Goal: Information Seeking & Learning: Learn about a topic

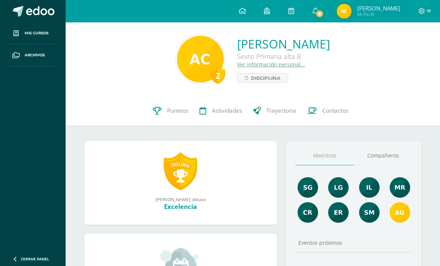
click at [241, 80] on link "Disciplina" at bounding box center [262, 78] width 51 height 10
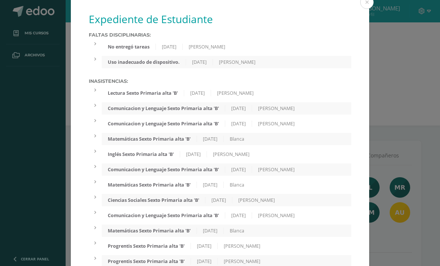
click at [382, 30] on div "Expediente de Estudiante Faltas Disciplinarias: No entregó tareas 23/05/2025 Au…" at bounding box center [220, 164] width 434 height 328
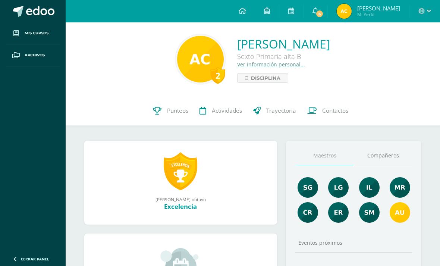
click at [245, 62] on link "Ver información personal..." at bounding box center [271, 64] width 68 height 7
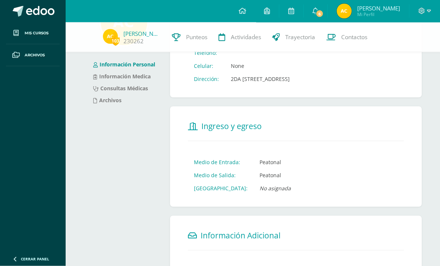
scroll to position [65, 0]
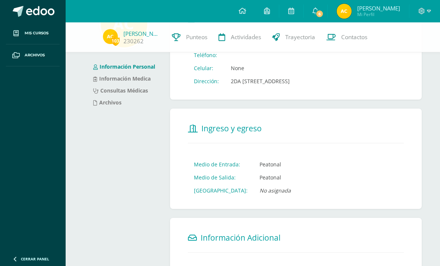
click at [114, 77] on link "Información Medica" at bounding box center [121, 78] width 57 height 7
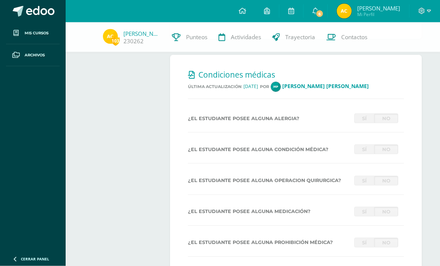
scroll to position [237, 0]
click at [319, 121] on label "¿El estudiante posee alguna alergia?" at bounding box center [268, 118] width 166 height 6
click at [268, 127] on div "¿El estudiante posee alguna alergia? Sí No" at bounding box center [296, 120] width 216 height 14
click at [270, 121] on label "¿El estudiante posee alguna alergia?" at bounding box center [268, 118] width 166 height 6
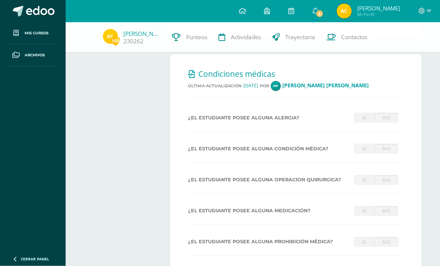
click at [255, 132] on hr at bounding box center [296, 132] width 216 height 1
click at [250, 123] on div "¿El estudiante posee alguna alergia? Sí No" at bounding box center [296, 118] width 222 height 10
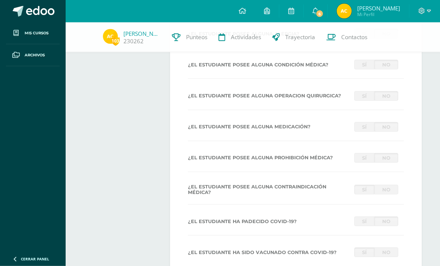
scroll to position [344, 0]
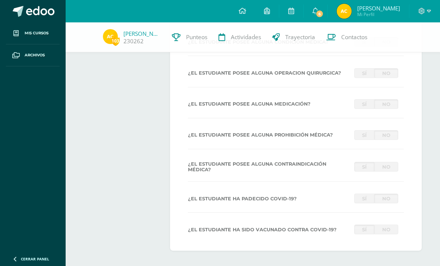
click at [218, 170] on div "¿El estudiante posee alguna alergia? Sí No ¿El estudiante posee alguna condició…" at bounding box center [296, 122] width 216 height 232
click at [369, 108] on div "¿El estudiante posee alguna alergia? Sí No ¿El estudiante posee alguna condició…" at bounding box center [296, 122] width 216 height 232
click at [370, 140] on link "Sí" at bounding box center [364, 135] width 20 height 10
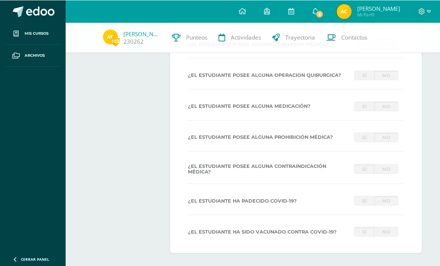
click at [389, 142] on link "No" at bounding box center [386, 137] width 24 height 10
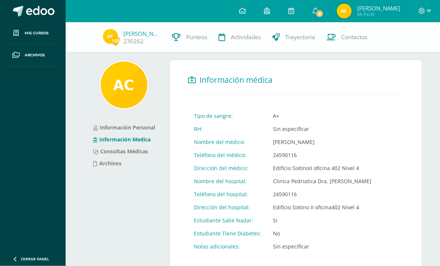
scroll to position [4, 0]
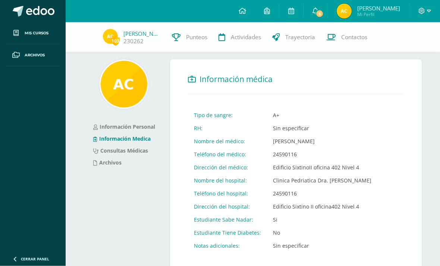
click at [143, 153] on link "Consultas Médicas" at bounding box center [120, 150] width 55 height 7
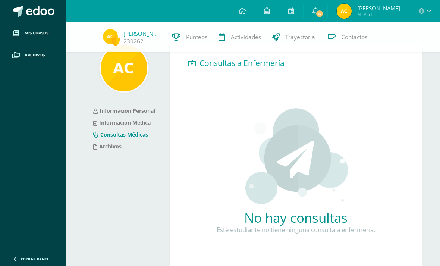
scroll to position [26, 0]
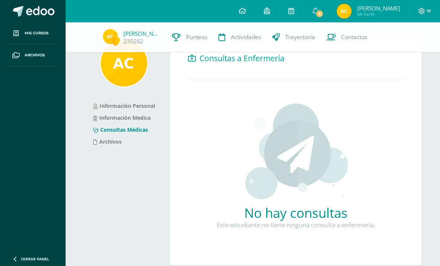
click at [151, 146] on li "Archivos" at bounding box center [124, 142] width 62 height 12
click at [154, 142] on li "Archivos" at bounding box center [124, 142] width 62 height 12
click at [133, 142] on li "Archivos" at bounding box center [124, 142] width 62 height 12
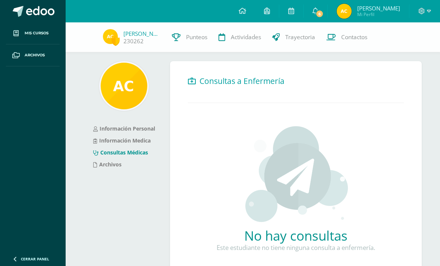
scroll to position [19, 0]
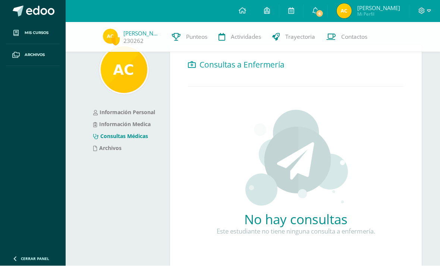
click at [110, 159] on div "Información Personal Información Medica Consultas Médicas Archivos" at bounding box center [124, 162] width 86 height 235
click at [123, 150] on li "Archivos" at bounding box center [124, 148] width 62 height 12
click at [129, 162] on div "Información Personal Información Medica Consultas Médicas Archivos" at bounding box center [124, 162] width 86 height 235
click at [135, 151] on li "Archivos" at bounding box center [124, 148] width 62 height 12
click at [243, 44] on link "Actividades" at bounding box center [240, 37] width 54 height 30
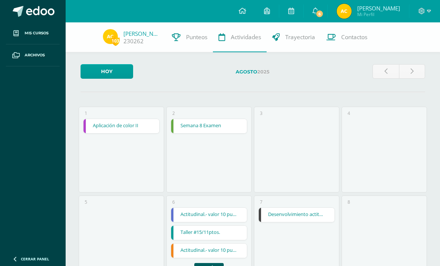
click at [205, 44] on link "Punteos" at bounding box center [189, 37] width 47 height 30
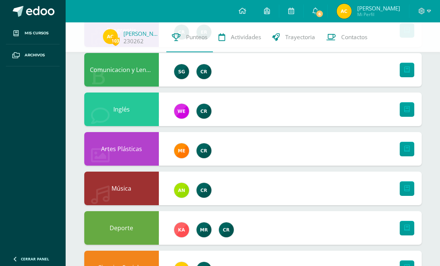
scroll to position [387, 0]
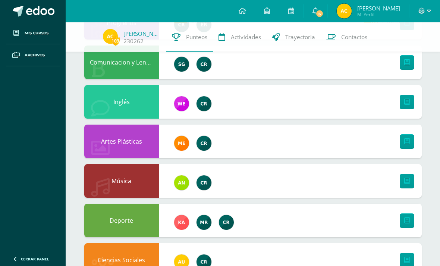
click at [249, 142] on div "Artes Plásticas" at bounding box center [252, 142] width 337 height 34
click at [206, 139] on img at bounding box center [203, 143] width 15 height 15
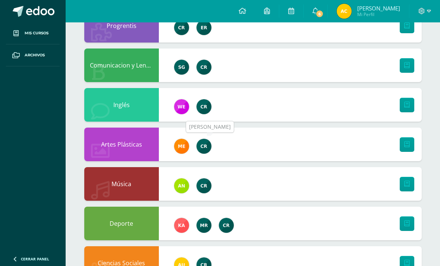
scroll to position [411, 0]
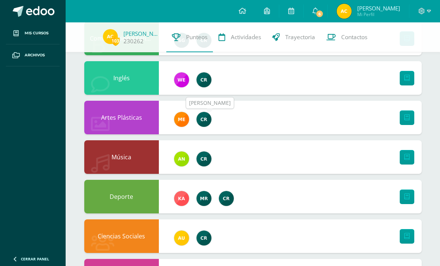
click at [404, 120] on icon at bounding box center [407, 117] width 6 height 6
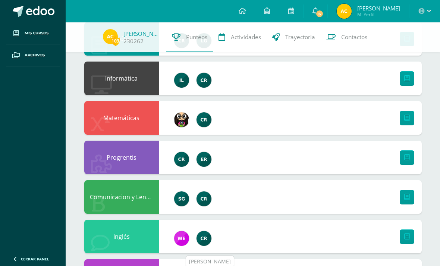
scroll to position [232, 0]
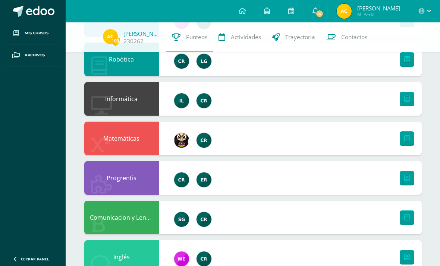
click at [404, 141] on icon at bounding box center [407, 138] width 6 height 6
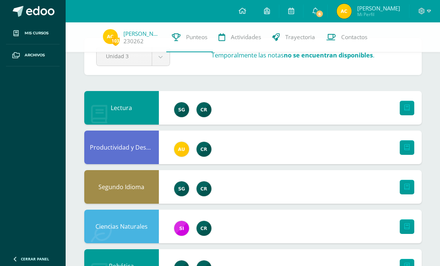
scroll to position [0, 0]
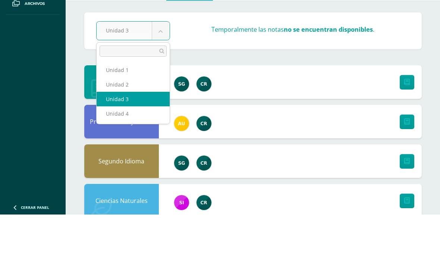
scroll to position [52, 0]
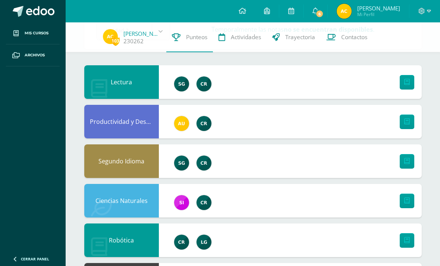
click at [120, 50] on div "103 Angel Campos 230262 Punteos Actividades Trayectoria Contactos" at bounding box center [220, 37] width 440 height 30
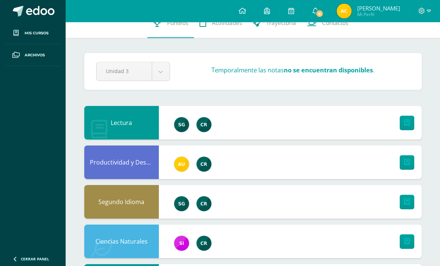
scroll to position [0, 0]
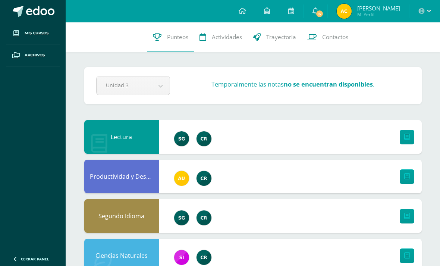
click at [285, 41] on link "Trayectoria" at bounding box center [274, 37] width 54 height 30
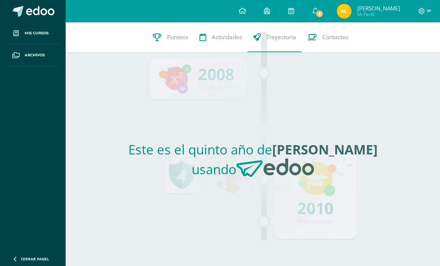
click at [341, 158] on strong "[PERSON_NAME]" at bounding box center [324, 149] width 105 height 18
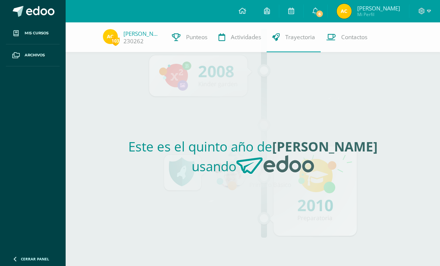
scroll to position [15, 0]
click at [341, 133] on div "Este es el quinto año de Angel Lorenzo usando" at bounding box center [252, 158] width 343 height 213
click at [340, 132] on div "Este es el quinto año de Angel Lorenzo usando" at bounding box center [252, 158] width 343 height 213
click at [312, 178] on div "Este es el quinto año de Angel Lorenzo usando" at bounding box center [252, 158] width 343 height 213
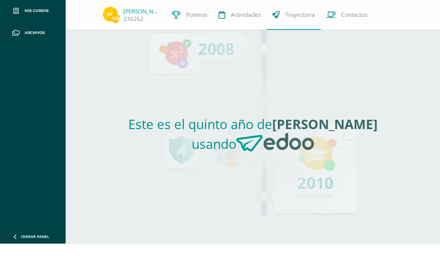
scroll to position [0, 0]
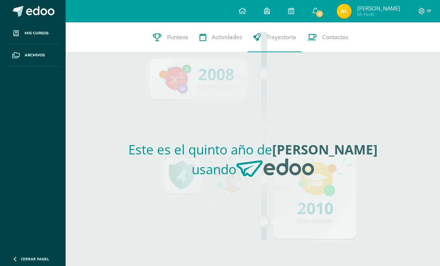
click at [338, 32] on link "Contactos" at bounding box center [327, 37] width 52 height 30
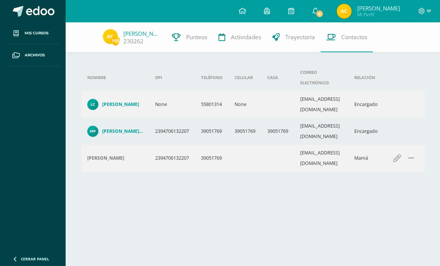
click at [142, 35] on link "[PERSON_NAME]" at bounding box center [141, 33] width 37 height 7
click at [123, 32] on link "[PERSON_NAME]" at bounding box center [141, 33] width 37 height 7
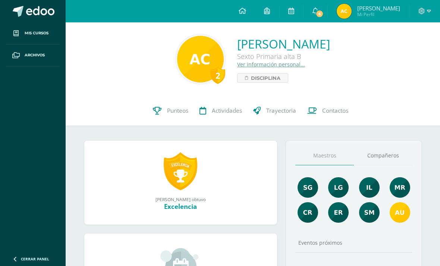
click at [292, 12] on link at bounding box center [291, 11] width 24 height 22
click at [270, 14] on icon at bounding box center [267, 10] width 6 height 7
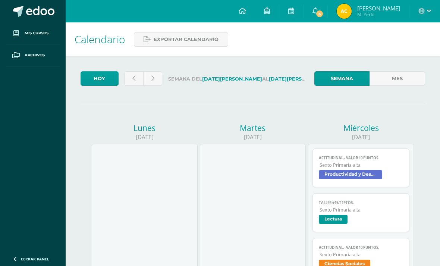
click at [207, 86] on label "Semana del [DATE][PERSON_NAME] al [DATE][PERSON_NAME]" at bounding box center [238, 78] width 140 height 15
click at [263, 17] on link at bounding box center [267, 11] width 24 height 22
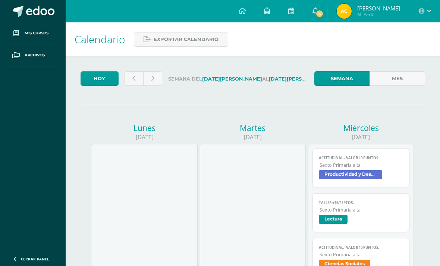
click at [156, 77] on link at bounding box center [152, 78] width 19 height 15
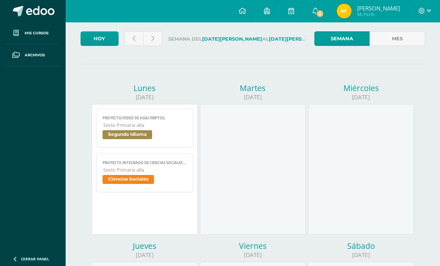
scroll to position [40, 0]
click at [168, 145] on link "Proyecto/vídeo de Asia/100ptos. Sexto Primaria alta Segundo Idioma" at bounding box center [144, 127] width 96 height 39
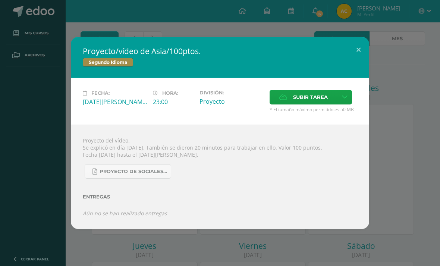
click at [159, 178] on link "Proyecto de Sociales y Kaqchikel_3ra. Unidad.pdf" at bounding box center [128, 171] width 86 height 15
